Goal: Navigation & Orientation: Find specific page/section

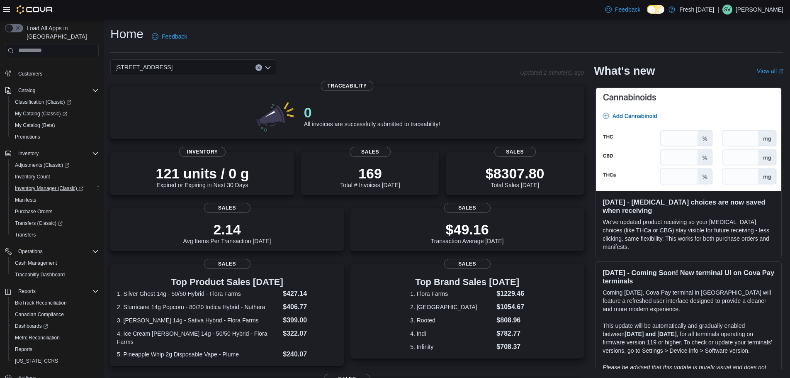
scroll to position [62, 0]
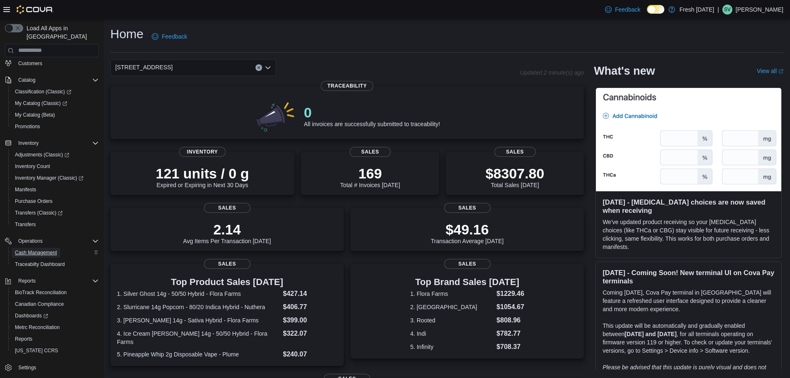
click at [31, 248] on span "Cash Management" at bounding box center [36, 253] width 42 height 10
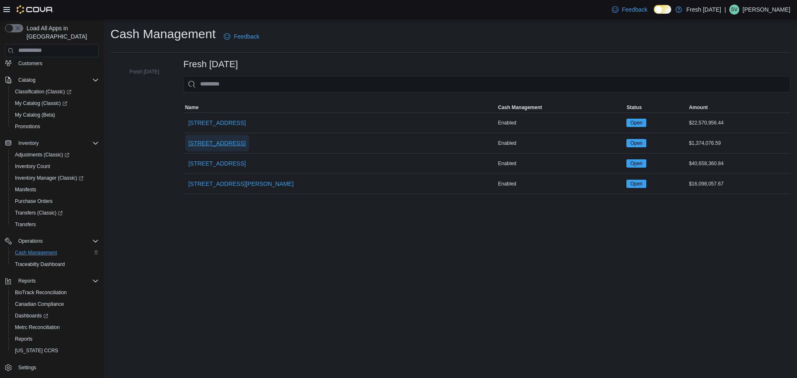
click at [219, 145] on span "[STREET_ADDRESS]" at bounding box center [216, 143] width 57 height 8
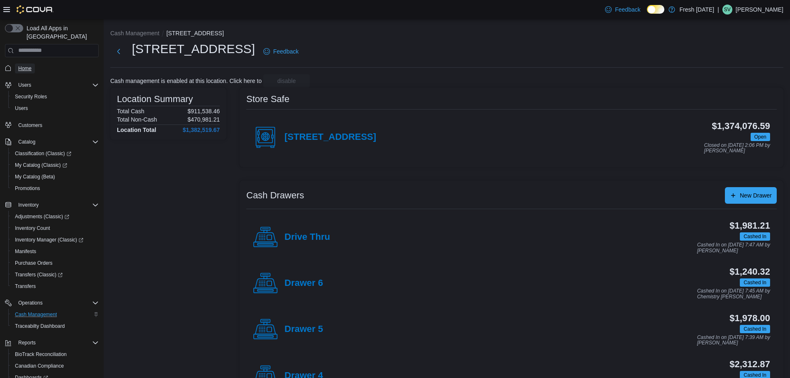
click at [25, 65] on span "Home" at bounding box center [24, 68] width 13 height 7
